Goal: Task Accomplishment & Management: Manage account settings

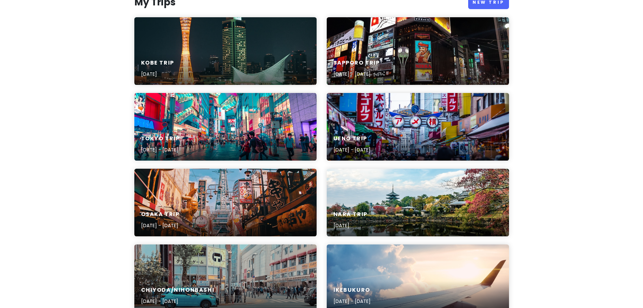
scroll to position [112, 0]
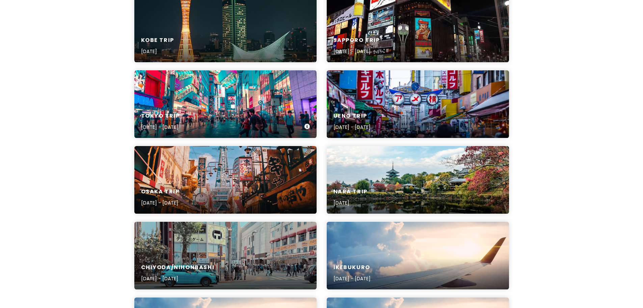
click at [215, 95] on div "Tokyo Trip [DATE] - [DATE]" at bounding box center [225, 104] width 182 height 68
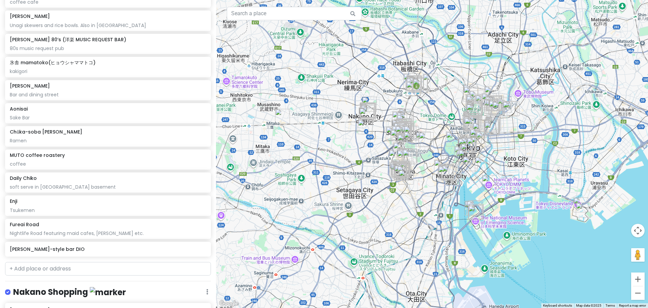
scroll to position [6302, 0]
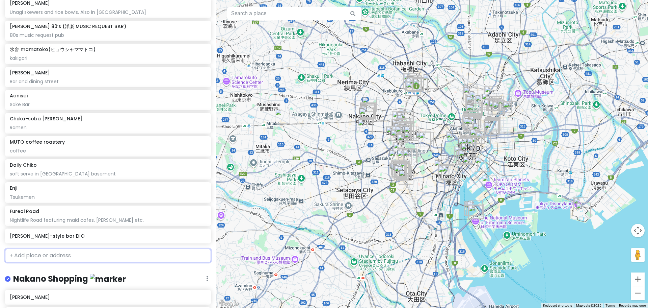
click at [53, 248] on input "text" at bounding box center [108, 255] width 206 height 14
type input "[PERSON_NAME]"
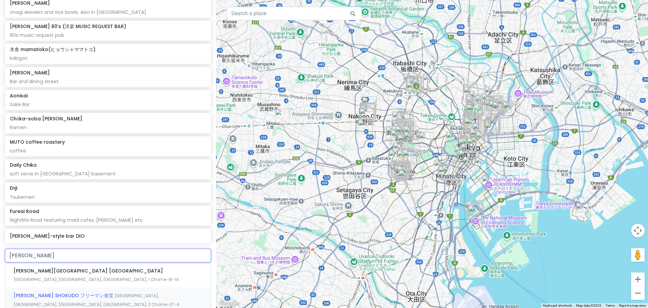
click at [68, 292] on span "[PERSON_NAME] SHOKUDO フリーマン食堂" at bounding box center [64, 295] width 101 height 7
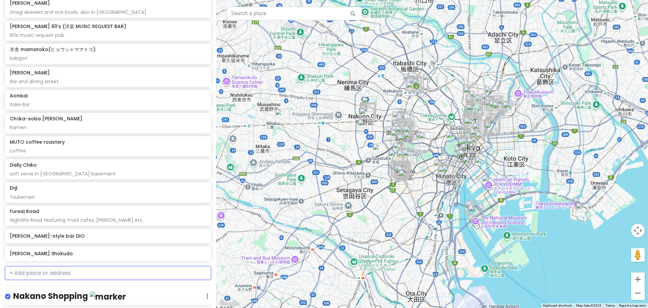
scroll to position [6320, 0]
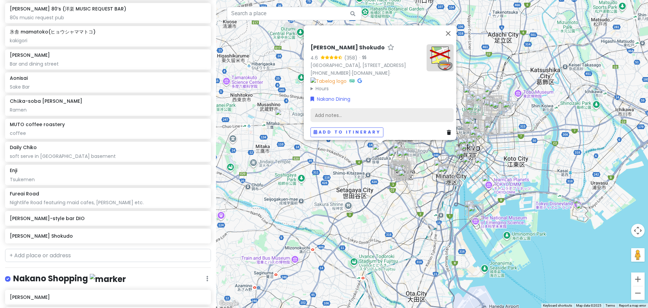
click at [361, 111] on div "Add notes..." at bounding box center [382, 115] width 143 height 14
click at [324, 112] on div "Add notes..." at bounding box center [382, 115] width 143 height 14
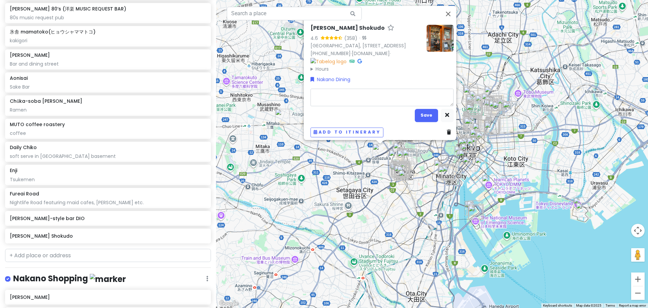
type textarea "x"
type textarea "P"
type textarea "x"
type textarea "Pa"
type textarea "x"
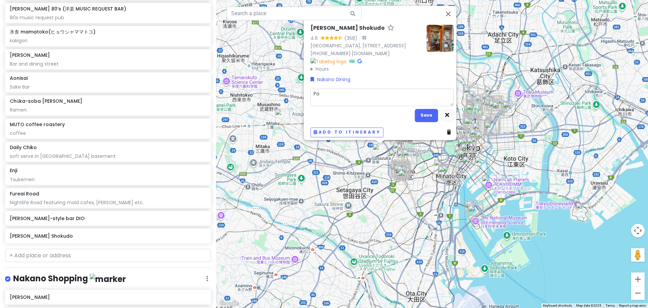
type textarea "Pas"
type textarea "x"
type textarea "Past"
type textarea "x"
type textarea "[PERSON_NAME]"
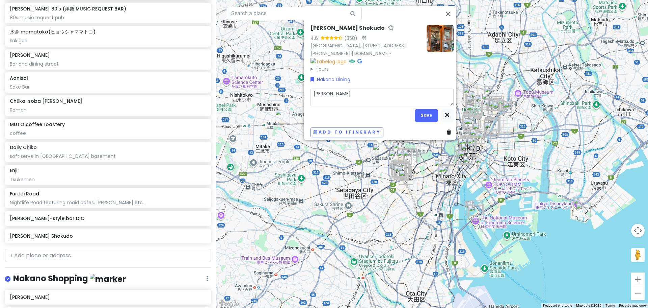
type textarea "x"
type textarea "Pastra"
type textarea "x"
type textarea "Pastram"
type textarea "x"
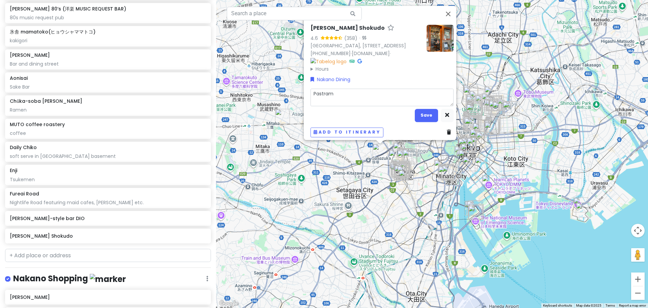
type textarea "Pastrami"
type textarea "x"
type textarea "Pastrami"
type textarea "x"
type textarea "Pastrami S"
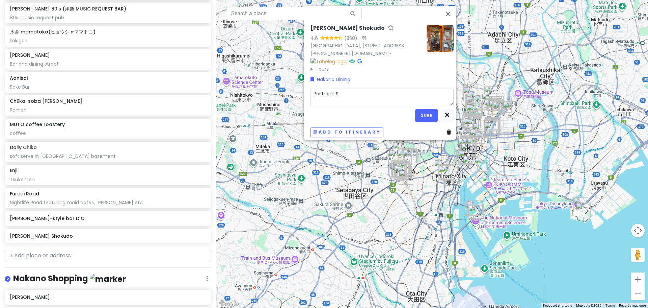
type textarea "x"
type textarea "Pastrami Sa"
type textarea "x"
type textarea "Pastrami San"
type textarea "x"
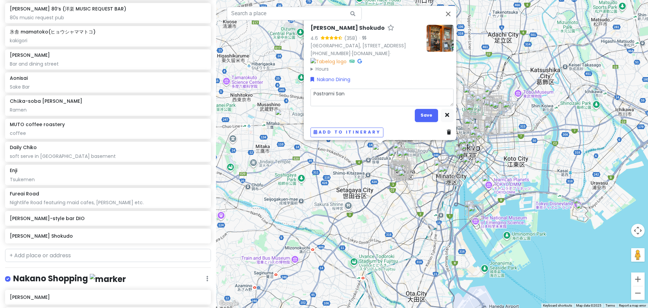
type textarea "Pastrami Sand"
type textarea "x"
type textarea "Pastrami Sandw"
type textarea "x"
type textarea "Pastrami Sandwi"
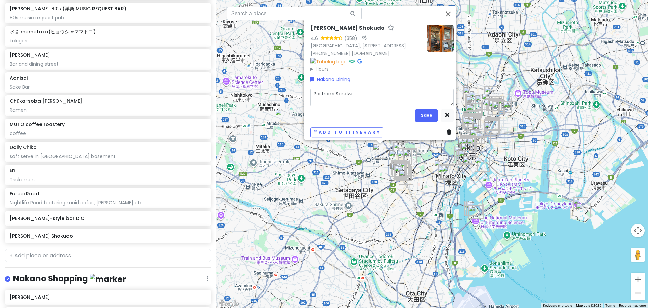
type textarea "x"
type textarea "Pastrami Sandwic"
type textarea "x"
type textarea "Pastrami Sandwich"
type textarea "x"
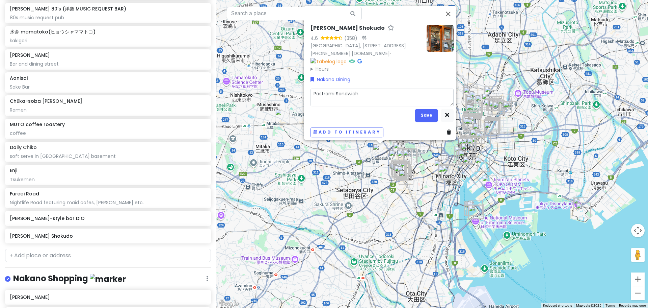
type textarea "Pastrami Sandwiche"
type textarea "x"
type textarea "Pastrami Sandwiches"
click at [419, 112] on button "Save" at bounding box center [426, 115] width 23 height 13
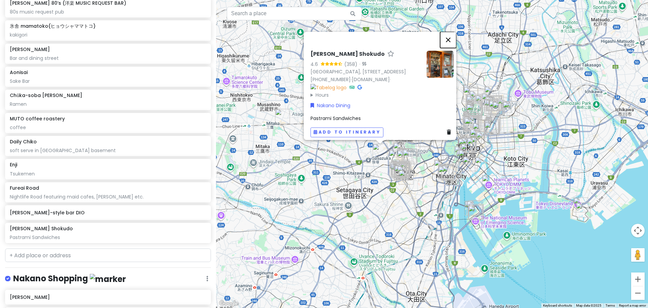
click at [452, 36] on button "Close" at bounding box center [448, 40] width 16 height 16
